Goal: Task Accomplishment & Management: Manage account settings

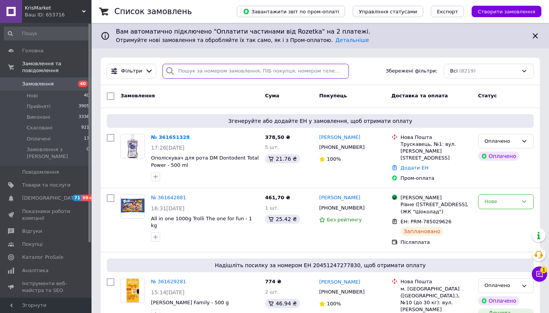
click at [249, 70] on input "search" at bounding box center [255, 71] width 186 height 15
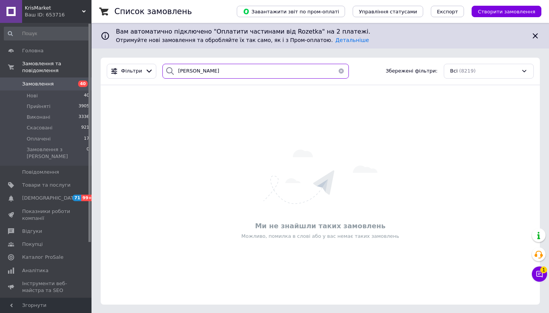
type input "[PERSON_NAME]"
click at [226, 70] on input "[PERSON_NAME]" at bounding box center [255, 71] width 186 height 15
click at [339, 72] on button "button" at bounding box center [341, 71] width 15 height 15
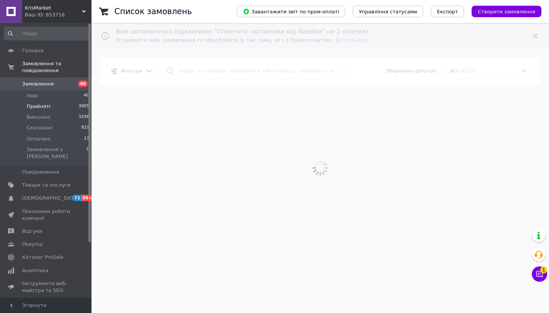
click at [54, 105] on li "Прийняті 3905" at bounding box center [47, 106] width 94 height 11
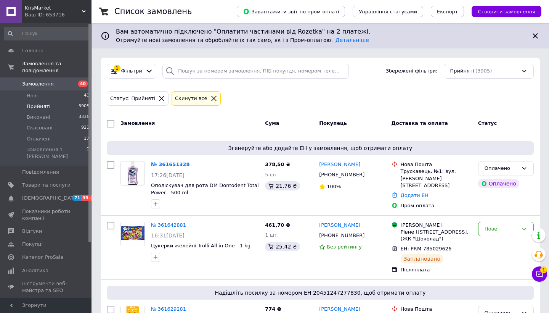
click at [211, 98] on icon at bounding box center [213, 98] width 5 height 5
